Goal: Transaction & Acquisition: Purchase product/service

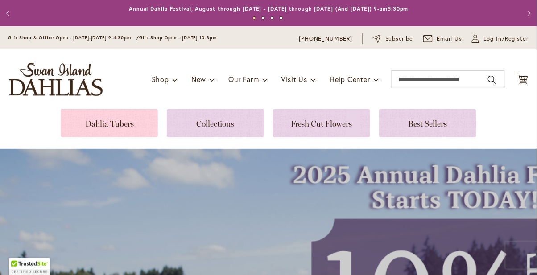
click at [145, 114] on link at bounding box center [109, 123] width 97 height 28
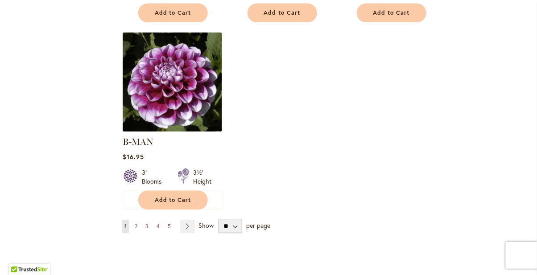
scroll to position [1140, 0]
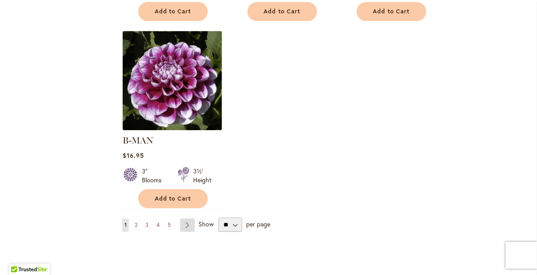
click at [189, 219] on link "Page Next" at bounding box center [187, 225] width 15 height 13
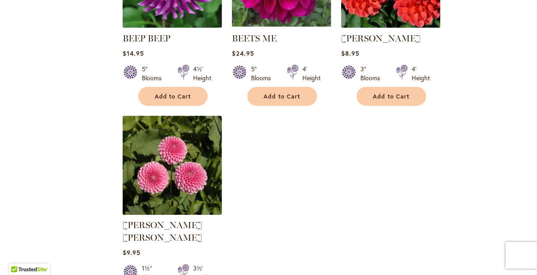
scroll to position [1043, 0]
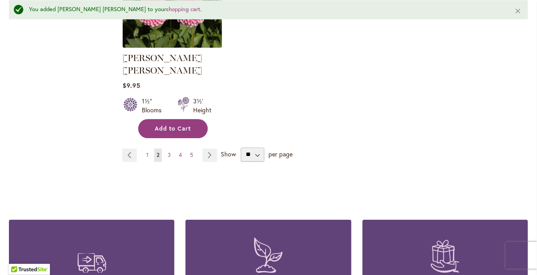
scroll to position [1234, 0]
click at [211, 148] on link "Page Next" at bounding box center [209, 154] width 15 height 13
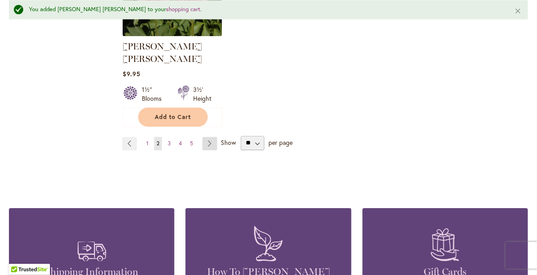
scroll to position [1258, 0]
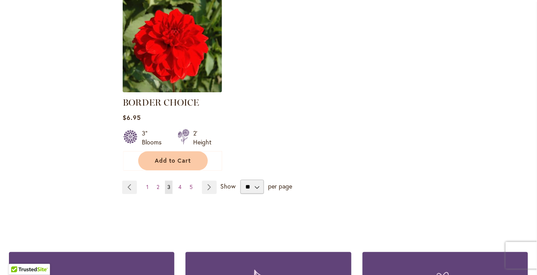
scroll to position [1167, 0]
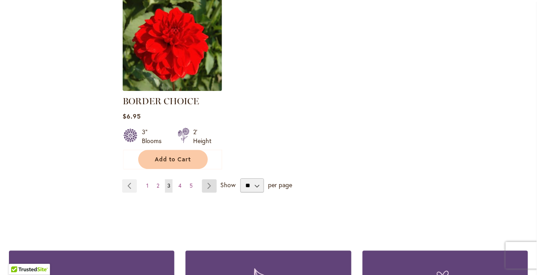
click at [211, 188] on link "Page Next" at bounding box center [209, 185] width 15 height 13
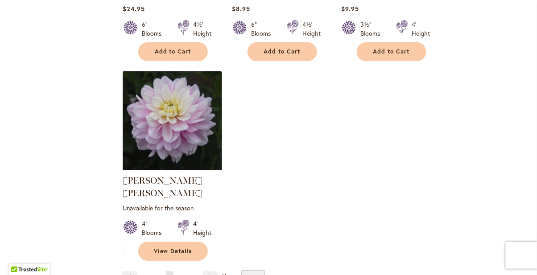
scroll to position [1102, 0]
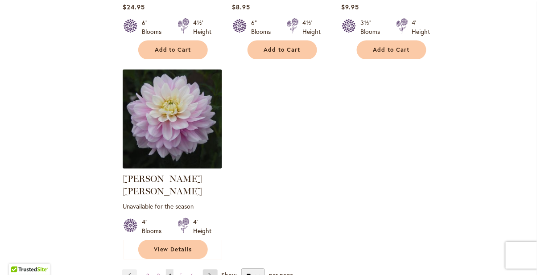
click at [213, 270] on link "Page Next" at bounding box center [210, 276] width 15 height 13
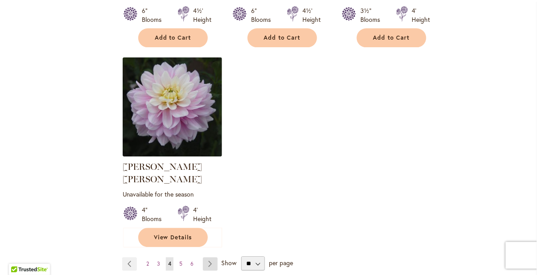
scroll to position [1125, 0]
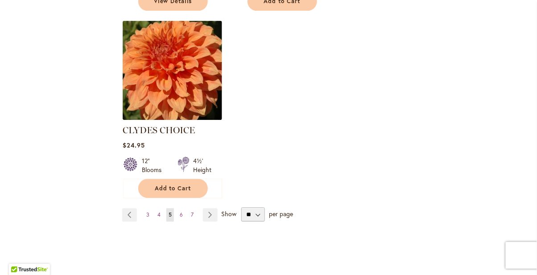
scroll to position [1165, 0]
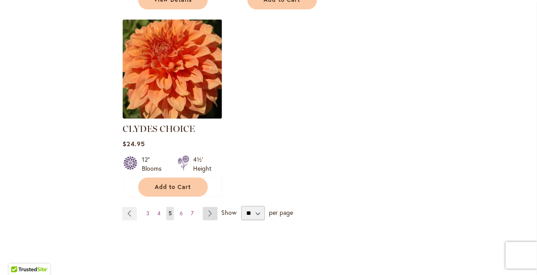
click at [211, 207] on link "Page Next" at bounding box center [210, 213] width 15 height 13
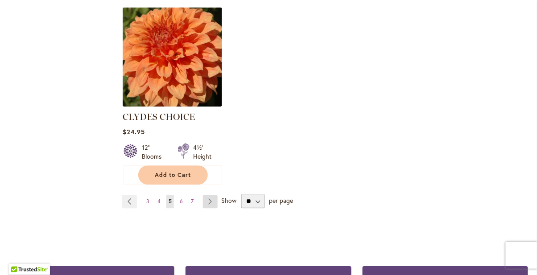
scroll to position [1188, 0]
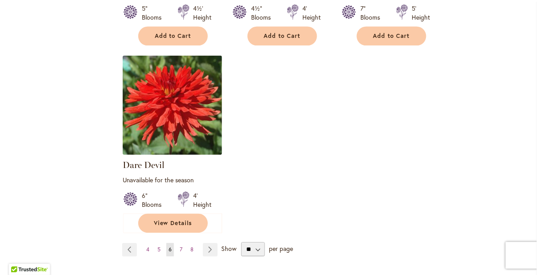
scroll to position [1137, 0]
click at [212, 243] on link "Page Next" at bounding box center [210, 249] width 15 height 13
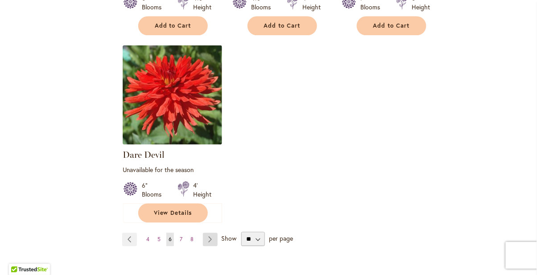
scroll to position [1160, 0]
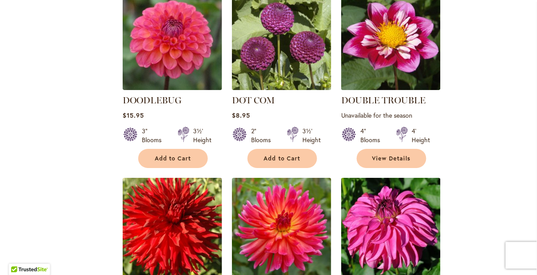
scroll to position [622, 0]
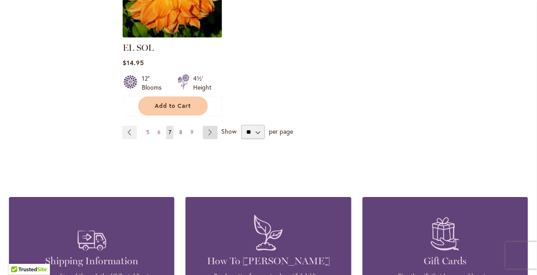
click at [213, 126] on link "Page Next" at bounding box center [210, 132] width 15 height 13
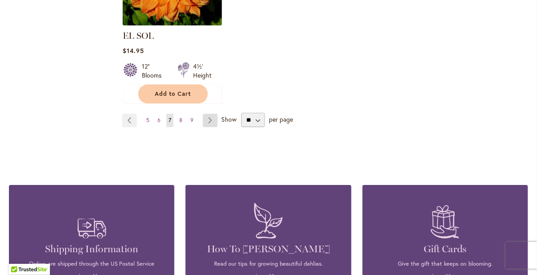
scroll to position [1256, 0]
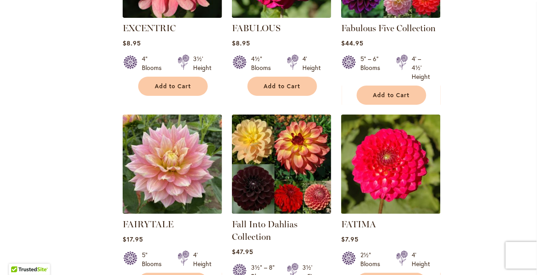
scroll to position [679, 0]
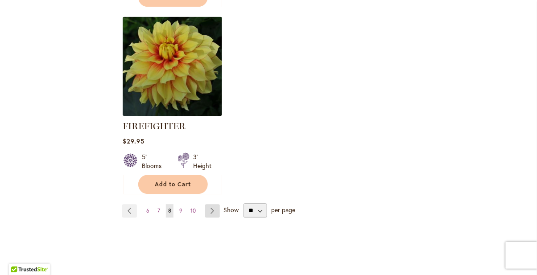
click at [210, 213] on link "Page Next" at bounding box center [212, 210] width 15 height 13
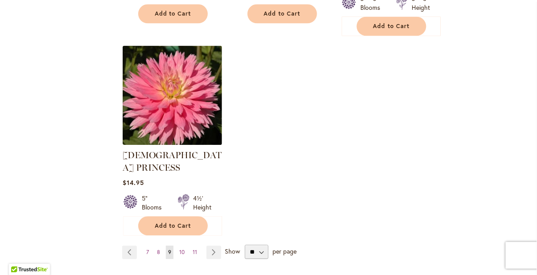
scroll to position [1164, 0]
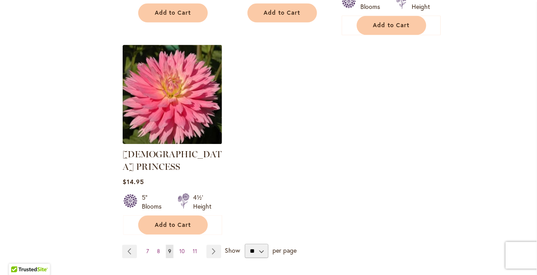
click at [227, 246] on span "Show" at bounding box center [232, 250] width 15 height 8
click at [245, 244] on select "** ** ** **" at bounding box center [257, 251] width 24 height 14
click at [214, 245] on link "Page Next" at bounding box center [213, 251] width 15 height 13
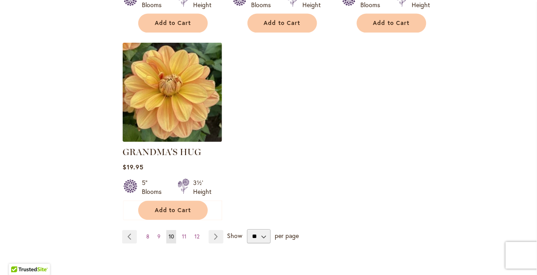
scroll to position [1130, 0]
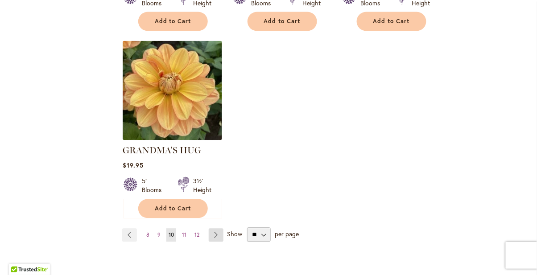
click at [219, 229] on link "Page Next" at bounding box center [216, 235] width 15 height 13
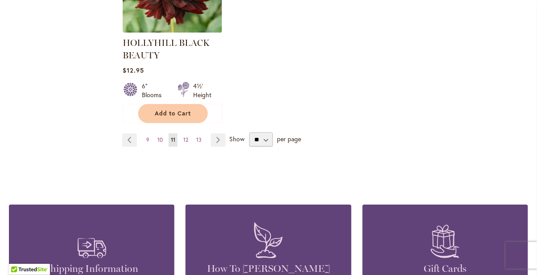
scroll to position [1262, 0]
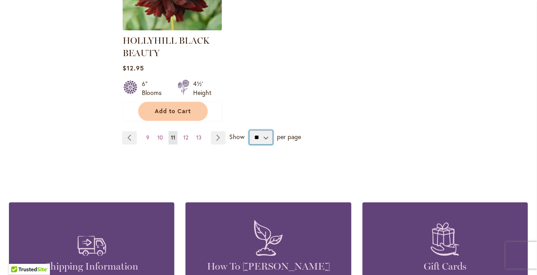
click at [268, 140] on select "** ** ** **" at bounding box center [261, 137] width 24 height 14
select select "**"
click at [249, 130] on select "** ** ** **" at bounding box center [261, 137] width 24 height 14
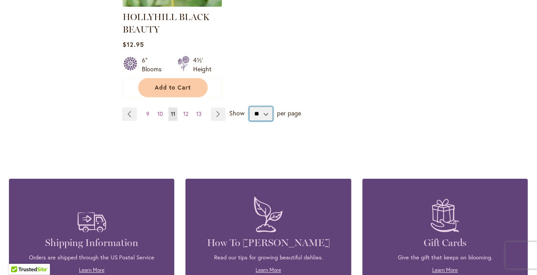
scroll to position [1290, 0]
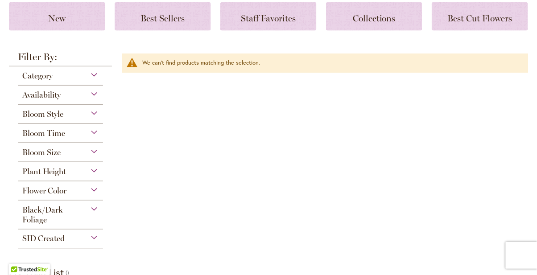
scroll to position [156, 0]
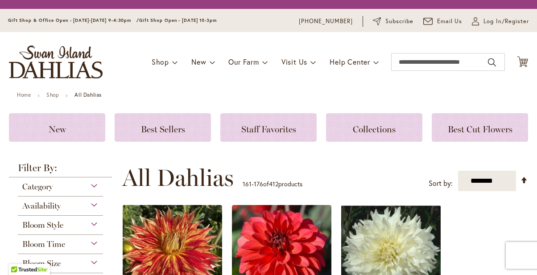
select select "**"
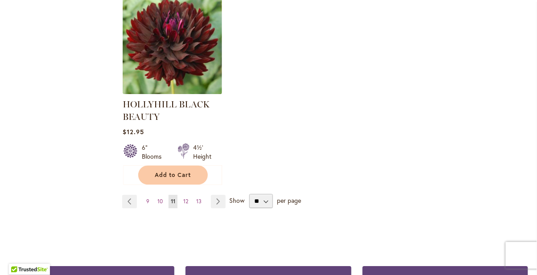
scroll to position [1199, 0]
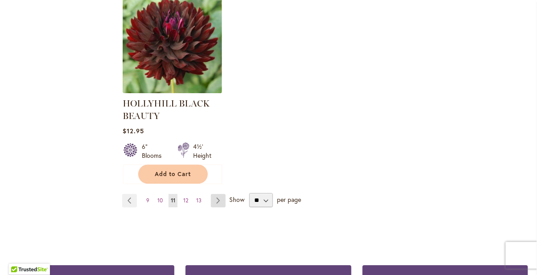
click at [220, 199] on link "Page Next" at bounding box center [218, 200] width 15 height 13
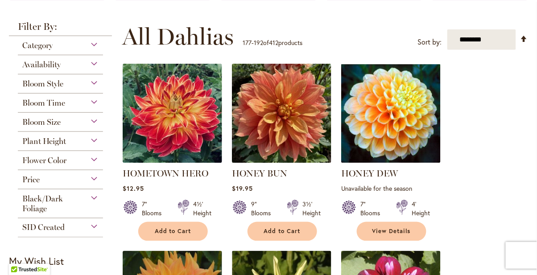
scroll to position [158, 0]
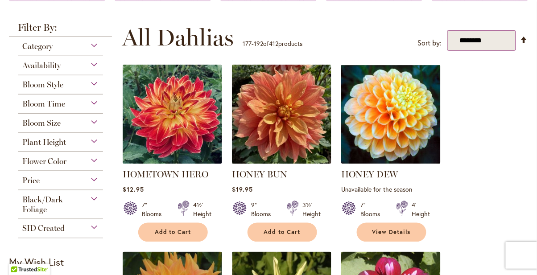
click at [468, 37] on select "**********" at bounding box center [481, 40] width 69 height 21
select select "****"
click at [447, 30] on select "**********" at bounding box center [481, 40] width 69 height 21
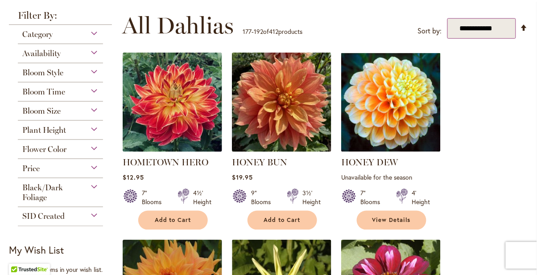
scroll to position [182, 0]
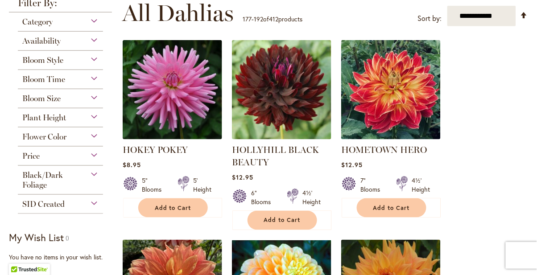
scroll to position [163, 0]
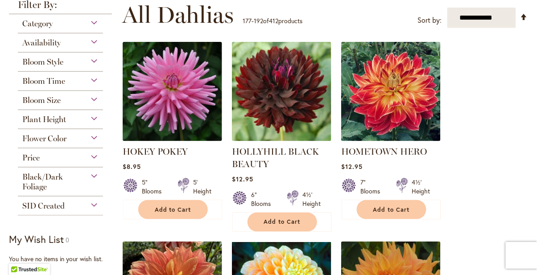
click at [97, 20] on div "Category" at bounding box center [60, 21] width 85 height 14
click at [95, 23] on div "Category" at bounding box center [60, 21] width 85 height 14
click at [95, 20] on div "Category" at bounding box center [60, 21] width 85 height 14
click at [95, 23] on div "Category" at bounding box center [60, 21] width 85 height 14
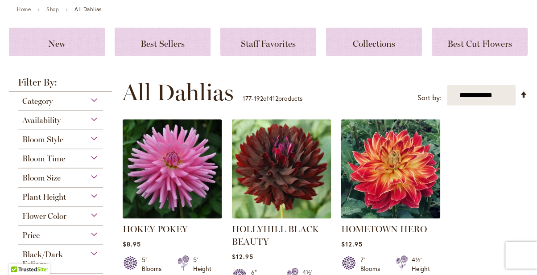
scroll to position [86, 0]
click at [99, 99] on div "Category" at bounding box center [60, 99] width 85 height 14
click at [95, 118] on div "Availability" at bounding box center [60, 118] width 85 height 14
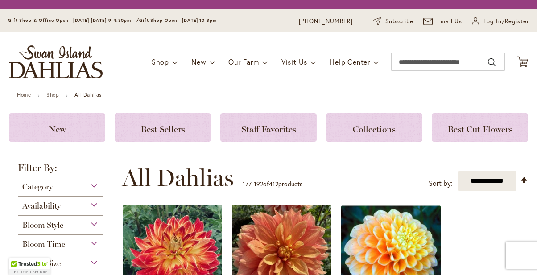
select select "****"
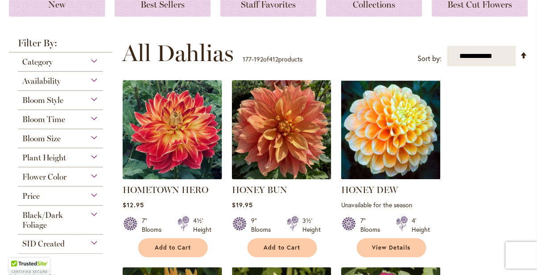
scroll to position [142, 0]
click at [97, 61] on div "Category" at bounding box center [60, 60] width 85 height 14
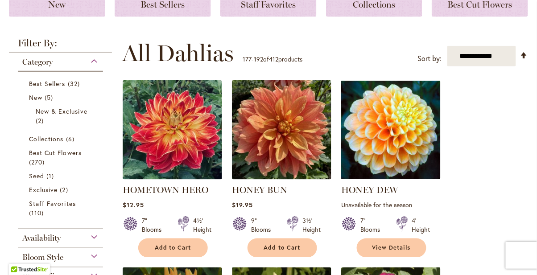
click at [97, 61] on div "Category" at bounding box center [60, 60] width 85 height 14
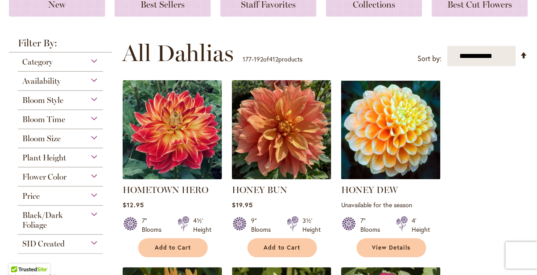
click at [95, 96] on div "Bloom Style" at bounding box center [60, 98] width 85 height 14
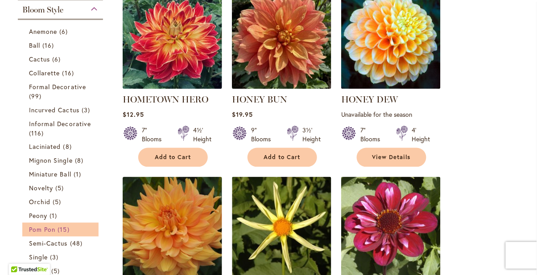
click at [54, 228] on span "Pom Pon" at bounding box center [42, 230] width 26 height 8
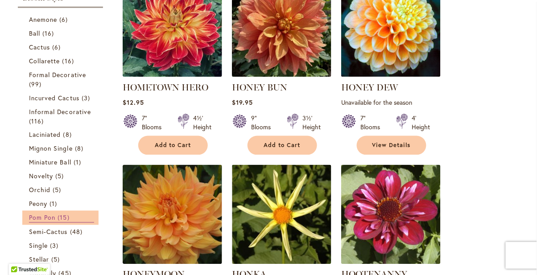
scroll to position [261, 0]
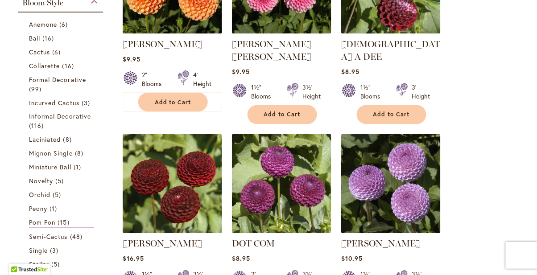
scroll to position [269, 0]
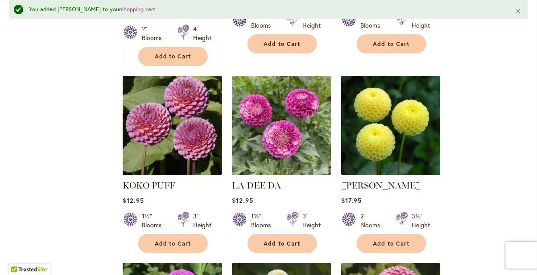
scroll to position [743, 0]
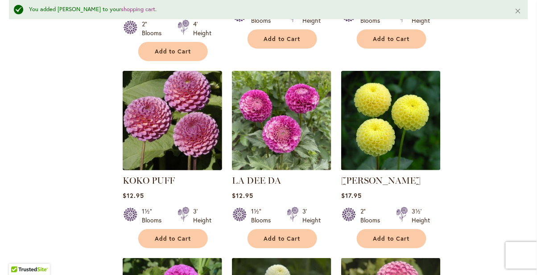
click at [185, 84] on img at bounding box center [172, 120] width 104 height 104
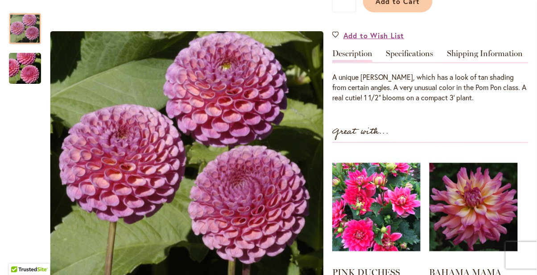
scroll to position [252, 0]
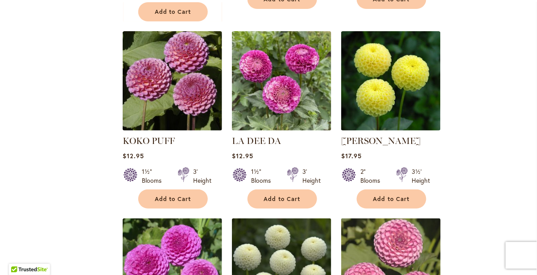
click at [406, 226] on img at bounding box center [391, 268] width 104 height 104
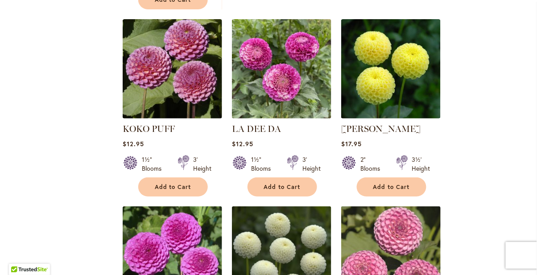
scroll to position [783, 0]
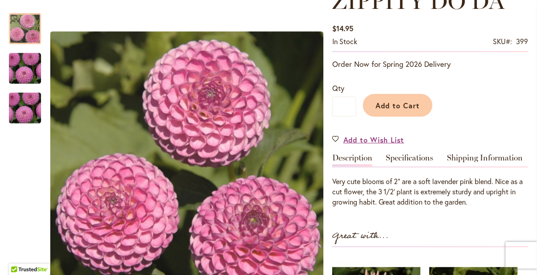
scroll to position [146, 0]
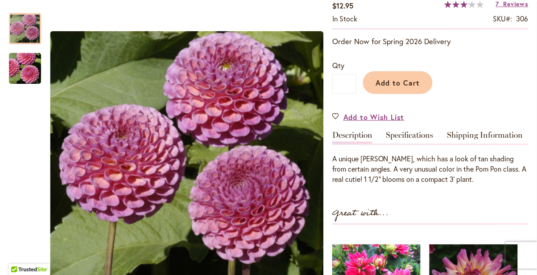
scroll to position [166, 0]
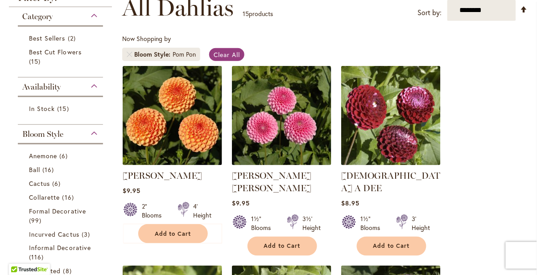
scroll to position [138, 0]
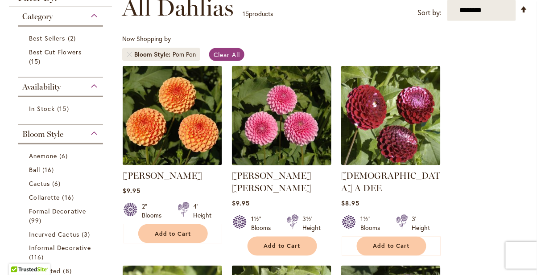
click at [300, 132] on img at bounding box center [282, 115] width 104 height 104
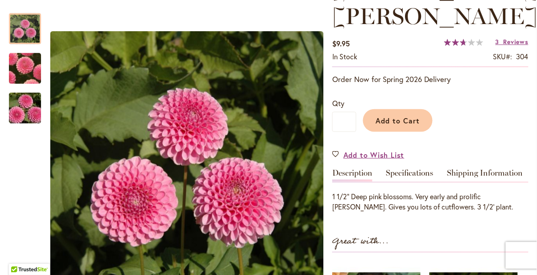
scroll to position [155, 0]
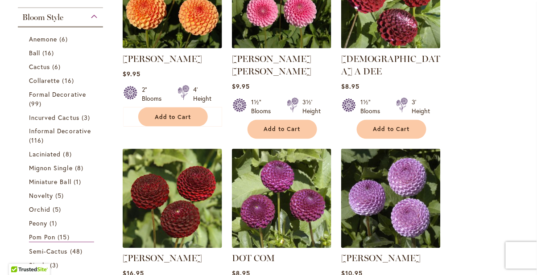
scroll to position [255, 0]
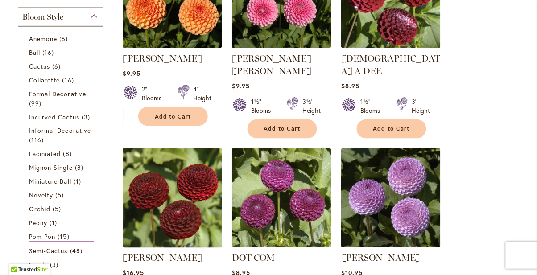
click at [194, 194] on img at bounding box center [172, 198] width 104 height 104
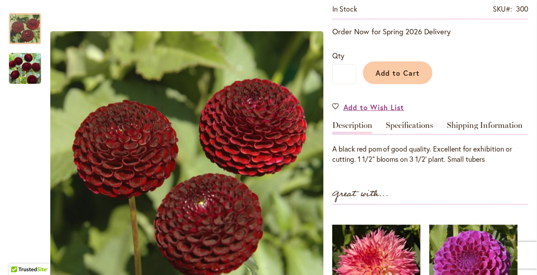
scroll to position [181, 0]
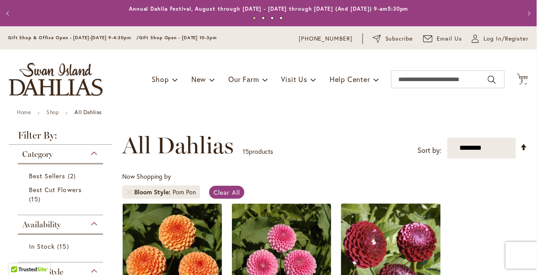
click at [402, 229] on img at bounding box center [391, 253] width 104 height 104
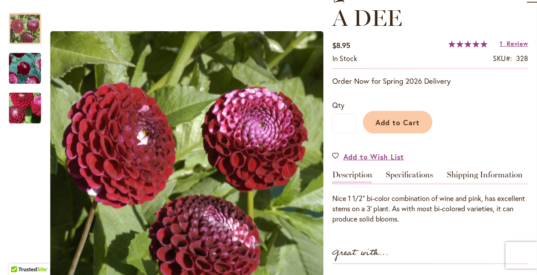
scroll to position [153, 0]
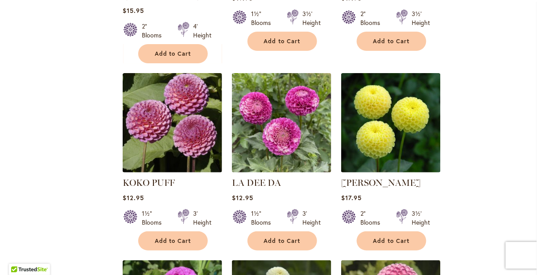
scroll to position [718, 0]
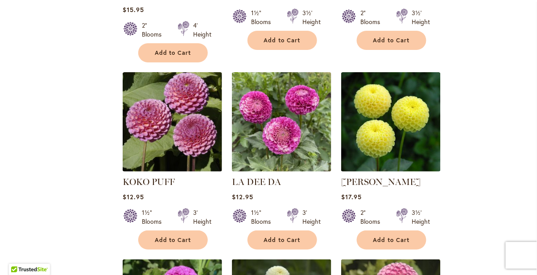
click at [158, 201] on div "1½" Blooms 3' Height" at bounding box center [172, 213] width 99 height 25
click at [151, 177] on link "KOKO PUFF" at bounding box center [149, 182] width 52 height 11
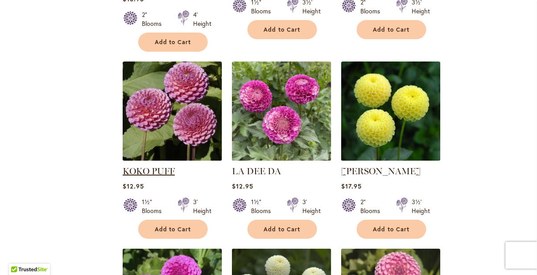
scroll to position [741, 0]
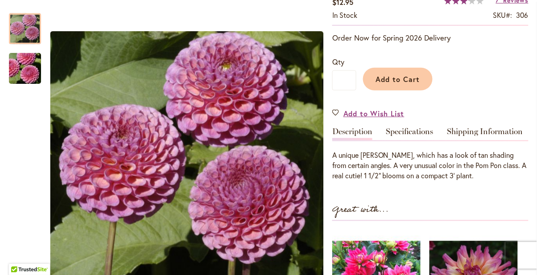
scroll to position [172, 0]
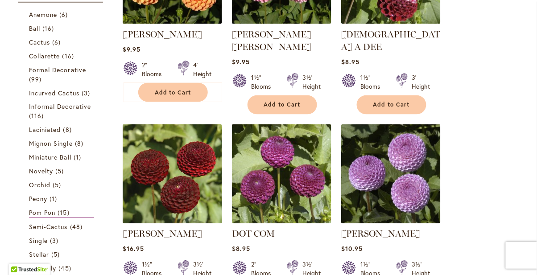
scroll to position [278, 0]
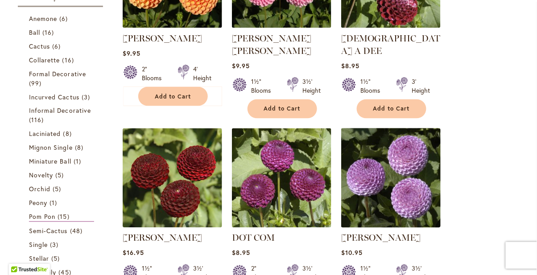
click at [395, 179] on img at bounding box center [391, 178] width 104 height 104
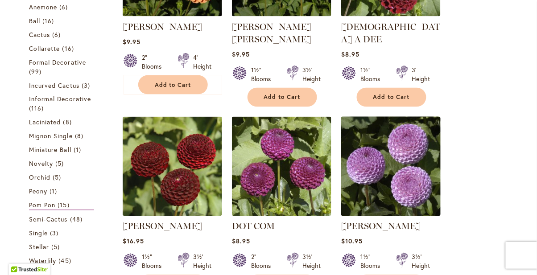
scroll to position [304, 0]
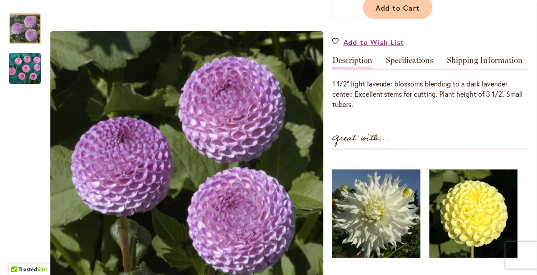
scroll to position [243, 0]
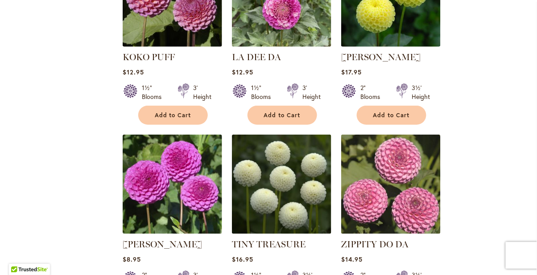
scroll to position [844, 0]
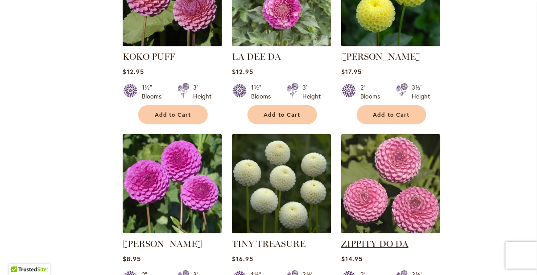
click at [403, 239] on link "ZIPPITY DO DA" at bounding box center [374, 244] width 67 height 11
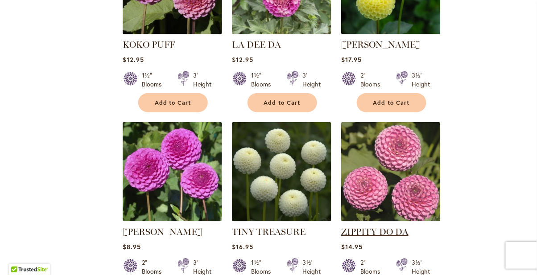
scroll to position [872, 0]
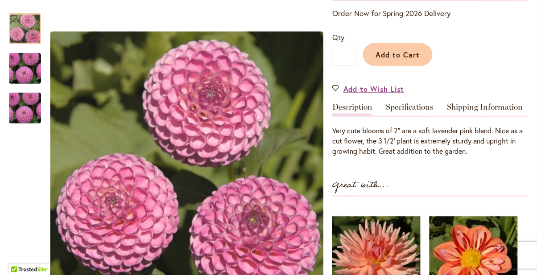
scroll to position [194, 0]
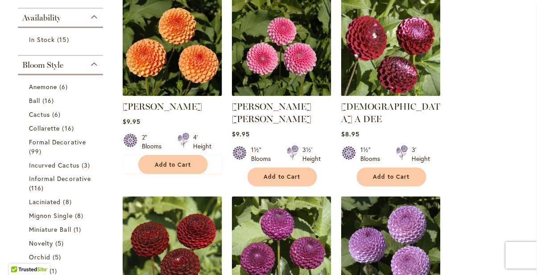
scroll to position [206, 0]
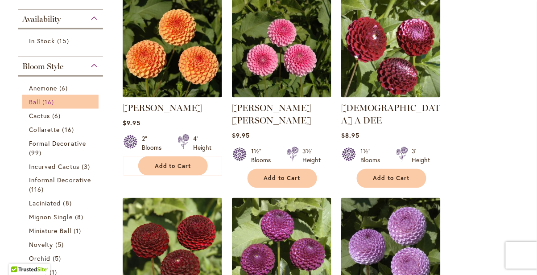
click at [37, 102] on span "Ball" at bounding box center [34, 102] width 11 height 8
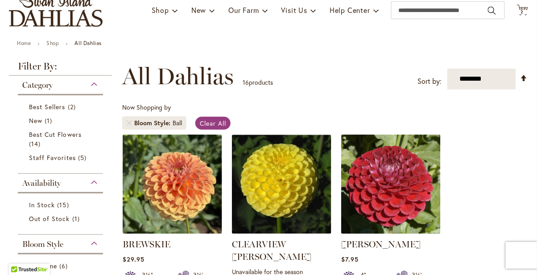
scroll to position [69, 0]
click at [482, 82] on select "**********" at bounding box center [481, 79] width 69 height 21
select select "****"
click at [447, 69] on select "**********" at bounding box center [481, 79] width 69 height 21
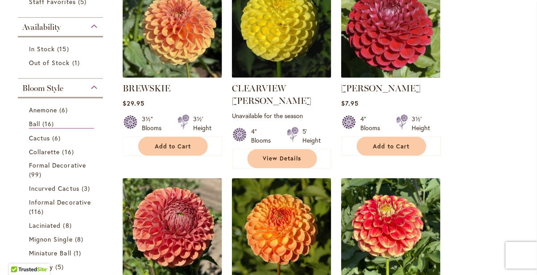
scroll to position [224, 0]
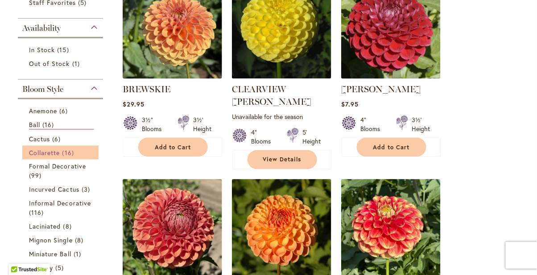
click at [55, 156] on span "Collarette" at bounding box center [44, 152] width 31 height 8
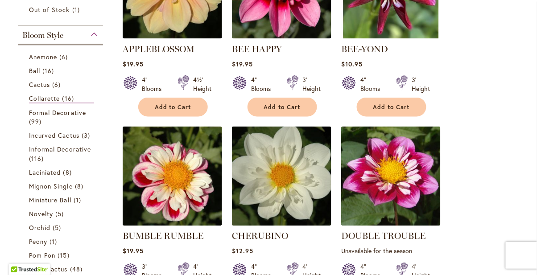
scroll to position [264, 0]
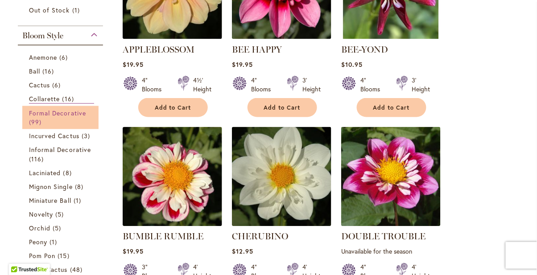
click at [66, 109] on span "Formal Decorative" at bounding box center [57, 113] width 57 height 8
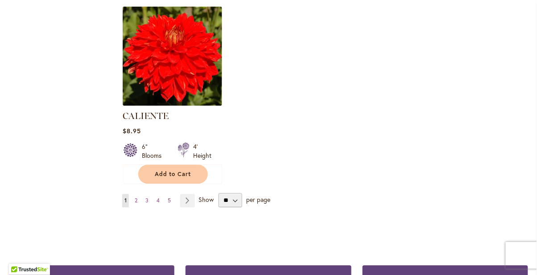
scroll to position [1147, 0]
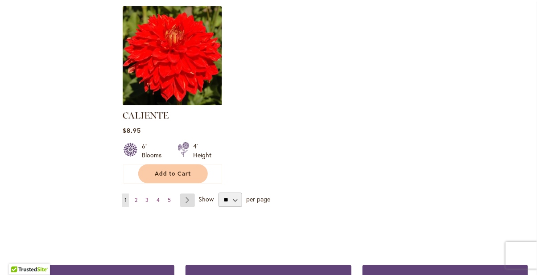
click at [189, 203] on link "Page Next" at bounding box center [187, 199] width 15 height 13
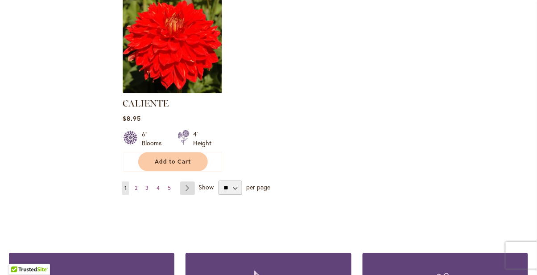
scroll to position [1175, 0]
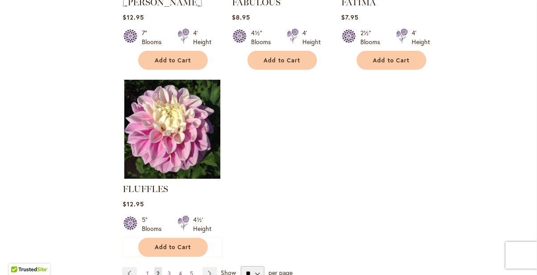
scroll to position [1075, 0]
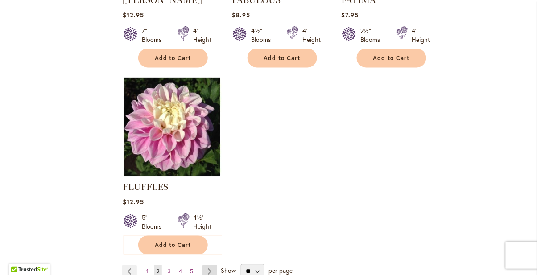
click at [215, 265] on link "Page Next" at bounding box center [209, 271] width 15 height 13
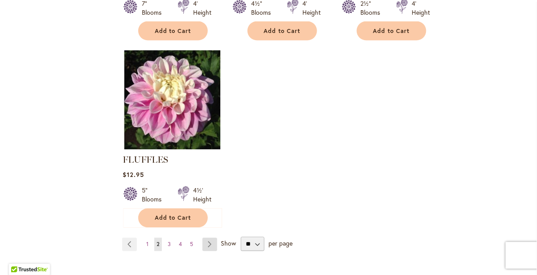
scroll to position [1103, 0]
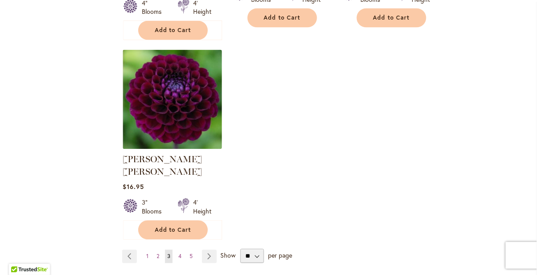
scroll to position [1126, 0]
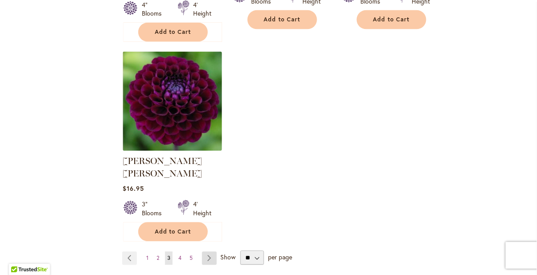
click at [214, 252] on link "Page Next" at bounding box center [209, 258] width 15 height 13
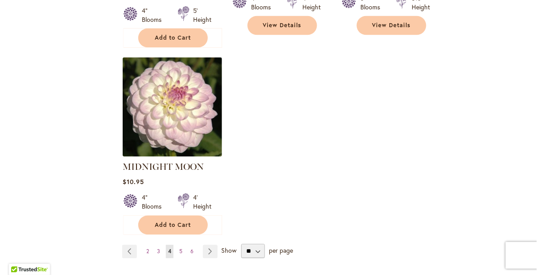
scroll to position [1118, 0]
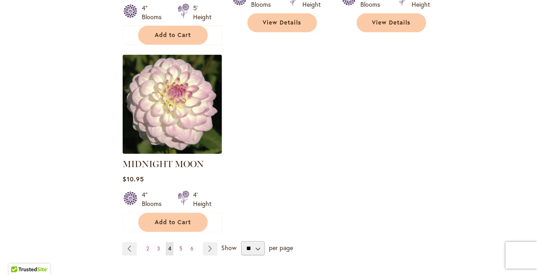
click at [222, 242] on div "Show ** ** ** ** per page" at bounding box center [257, 249] width 72 height 14
click at [222, 244] on span "Show" at bounding box center [228, 248] width 15 height 8
click at [241, 242] on select "** ** ** **" at bounding box center [253, 249] width 24 height 14
click at [214, 243] on link "Page Next" at bounding box center [210, 249] width 15 height 13
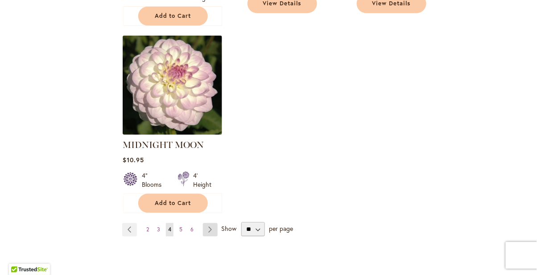
scroll to position [1146, 0]
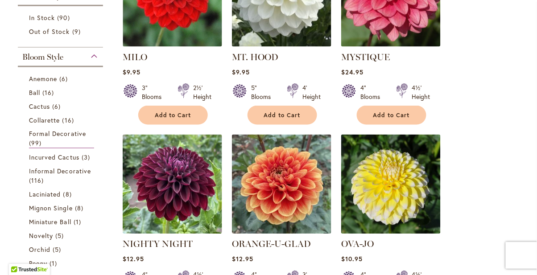
scroll to position [258, 0]
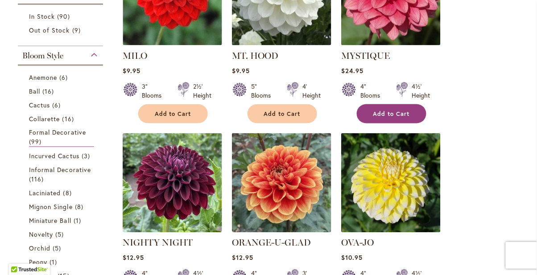
click at [391, 109] on button "Add to Cart" at bounding box center [392, 113] width 70 height 19
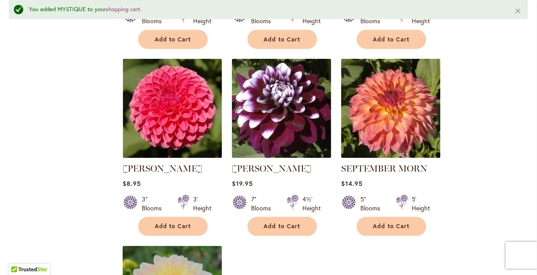
scroll to position [931, 0]
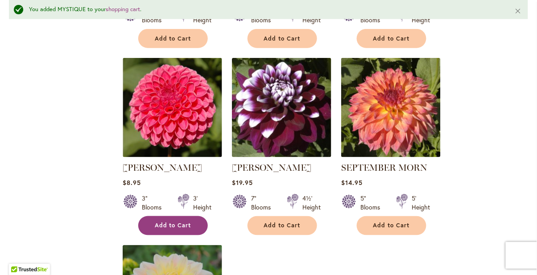
click at [173, 223] on span "Add to Cart" at bounding box center [173, 226] width 37 height 8
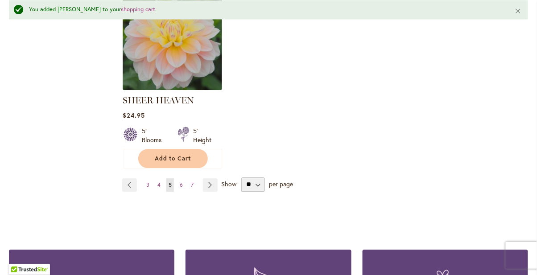
scroll to position [1186, 0]
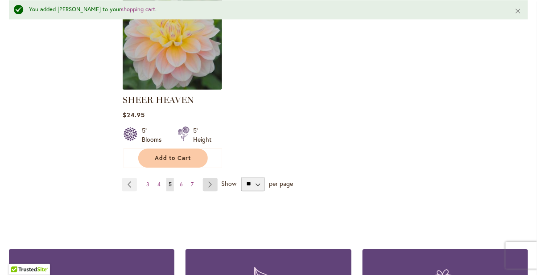
click at [217, 184] on link "Page Next" at bounding box center [210, 184] width 15 height 13
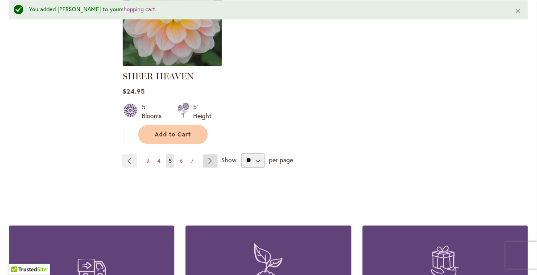
scroll to position [1214, 0]
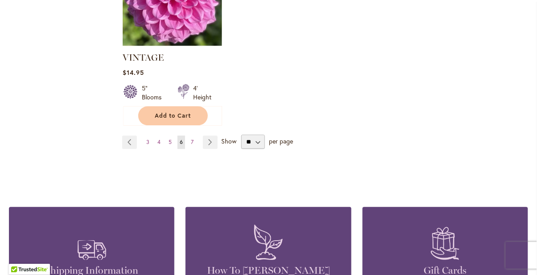
scroll to position [1218, 0]
click at [207, 135] on link "Page Next" at bounding box center [210, 141] width 15 height 13
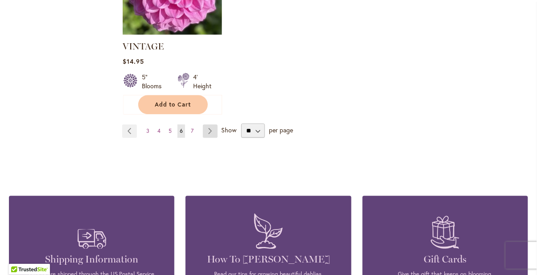
scroll to position [1246, 0]
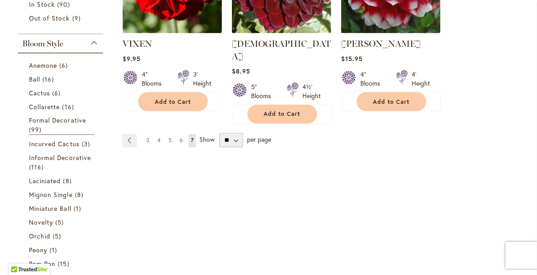
scroll to position [273, 0]
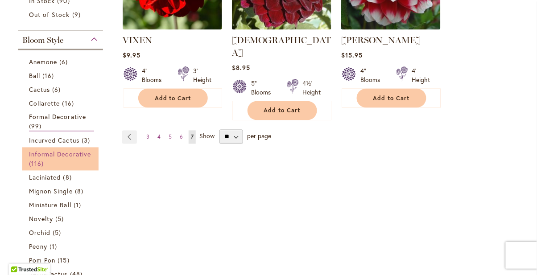
click at [52, 157] on span "Informal Decorative" at bounding box center [60, 154] width 62 height 8
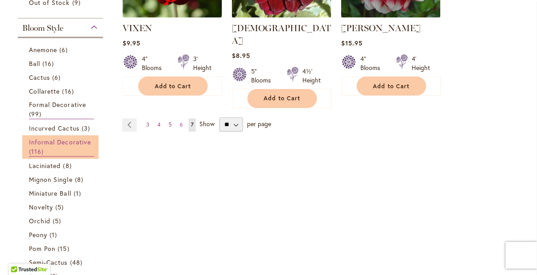
scroll to position [302, 0]
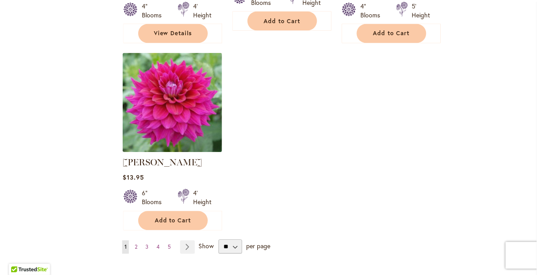
scroll to position [1117, 0]
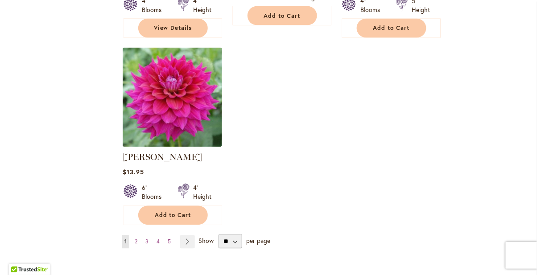
click at [205, 237] on span "Show" at bounding box center [205, 241] width 15 height 8
click at [218, 235] on select "** ** ** **" at bounding box center [230, 242] width 24 height 14
click at [189, 235] on link "Page Next" at bounding box center [187, 241] width 15 height 13
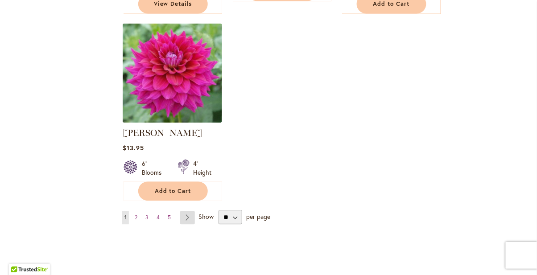
scroll to position [1146, 0]
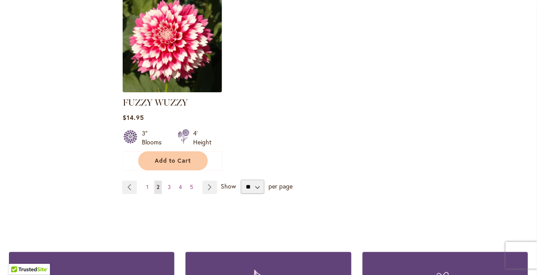
scroll to position [1173, 0]
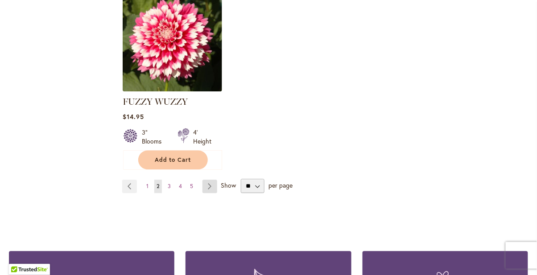
click at [212, 187] on link "Page Next" at bounding box center [209, 186] width 15 height 13
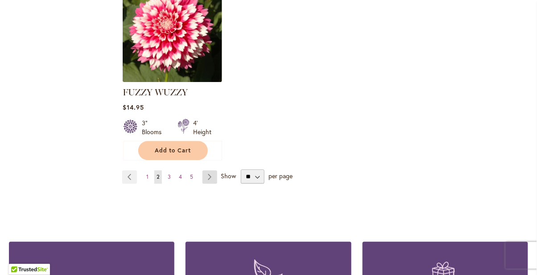
scroll to position [1202, 0]
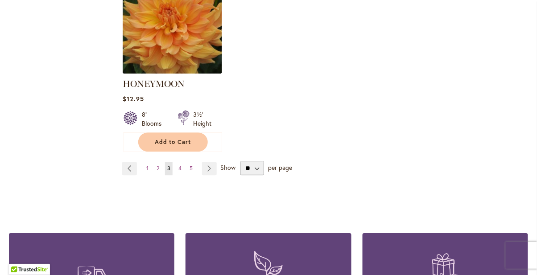
scroll to position [1204, 0]
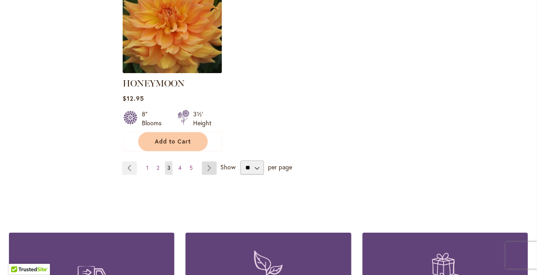
click at [211, 161] on link "Page Next" at bounding box center [209, 167] width 15 height 13
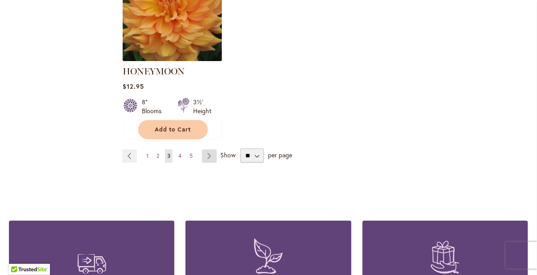
scroll to position [1232, 0]
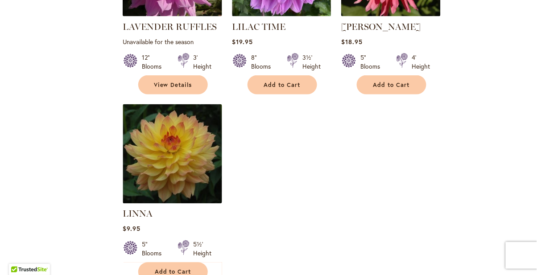
scroll to position [1033, 0]
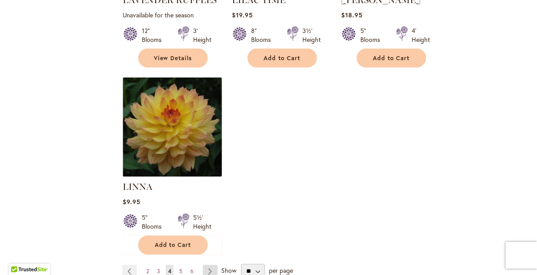
scroll to position [1061, 0]
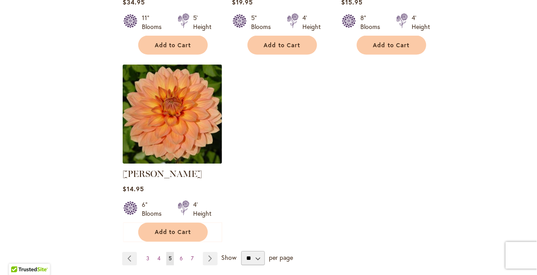
scroll to position [1089, 0]
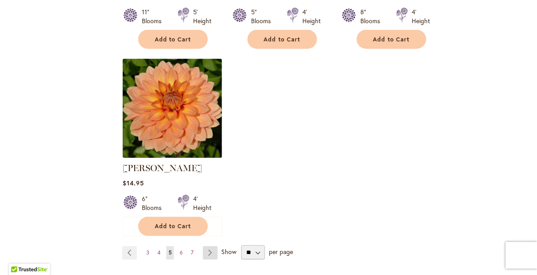
click at [213, 247] on link "Page Next" at bounding box center [210, 253] width 15 height 13
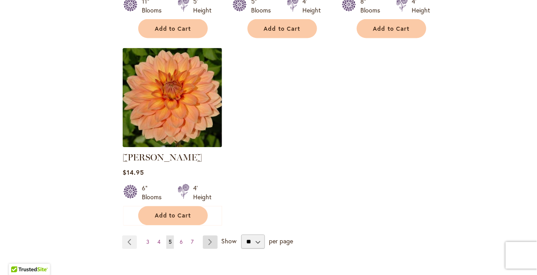
scroll to position [1117, 0]
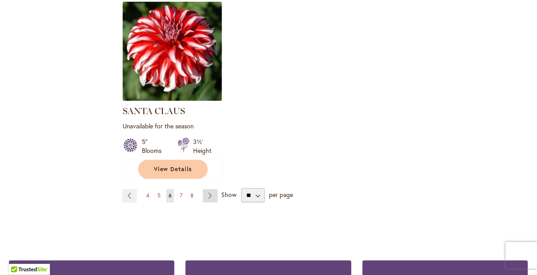
click at [212, 189] on link "Page Next" at bounding box center [210, 195] width 15 height 13
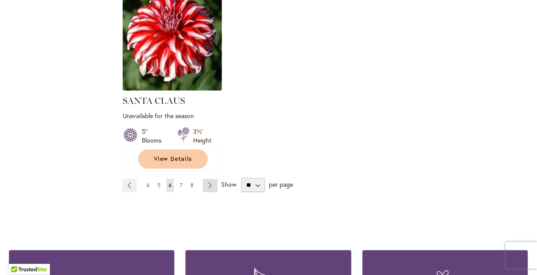
scroll to position [1162, 0]
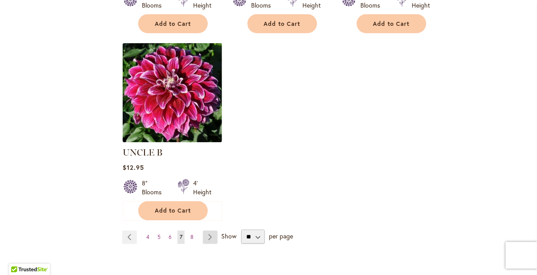
click at [212, 231] on link "Page Next" at bounding box center [210, 237] width 15 height 13
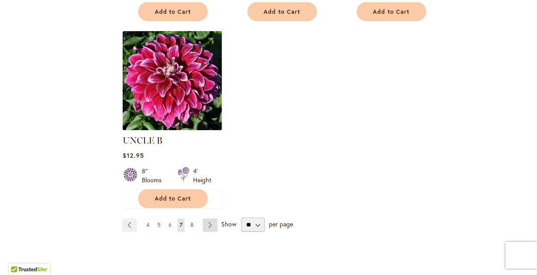
scroll to position [1138, 0]
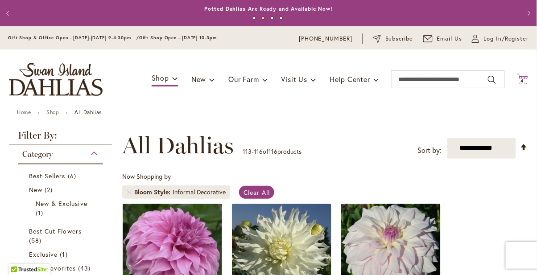
click at [527, 79] on span "4 4 items" at bounding box center [522, 81] width 9 height 4
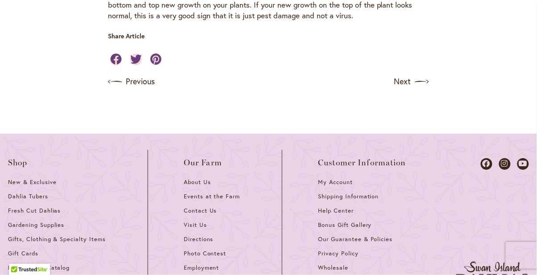
scroll to position [1850, 0]
